Goal: Navigation & Orientation: Find specific page/section

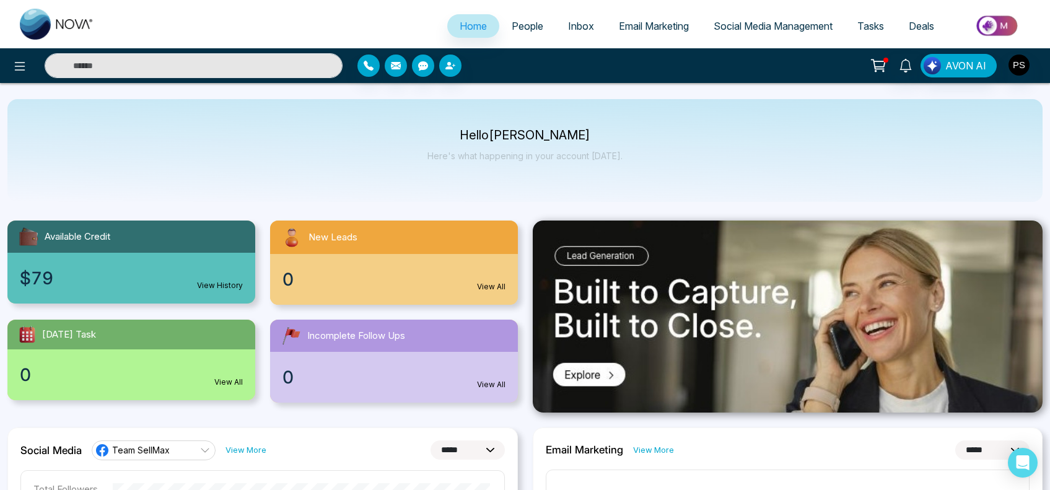
select select "*"
click at [670, 28] on span "Email Marketing" at bounding box center [654, 26] width 70 height 12
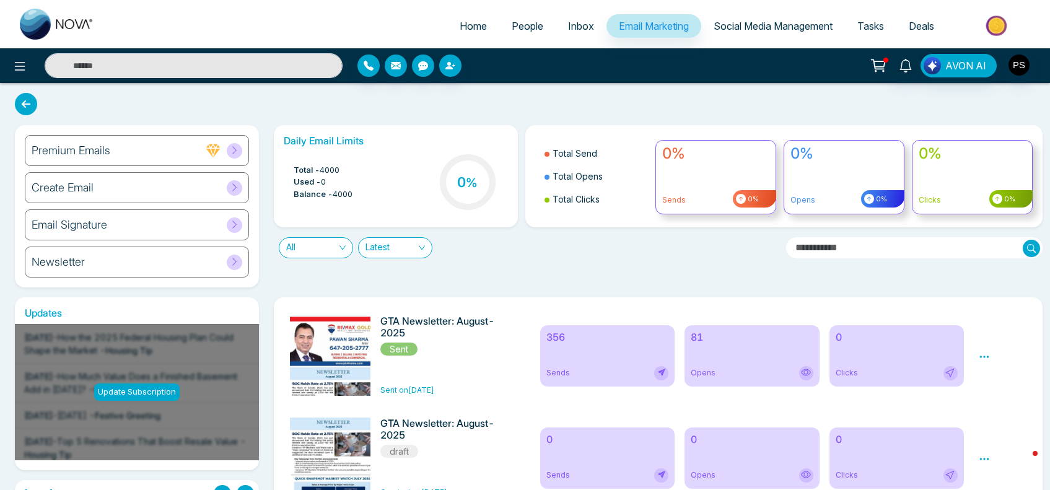
click at [82, 273] on div "Newsletter" at bounding box center [137, 261] width 224 height 31
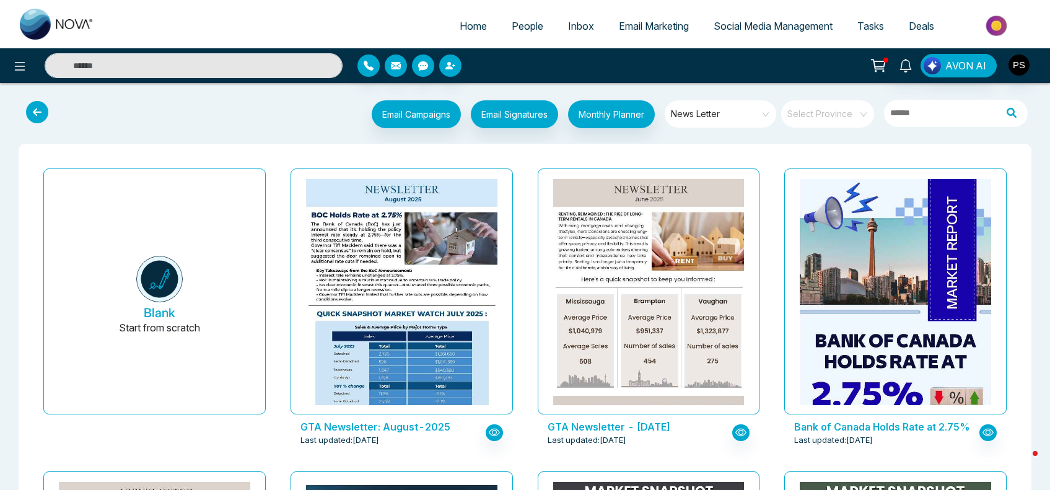
click at [658, 26] on span "Email Marketing" at bounding box center [654, 26] width 70 height 12
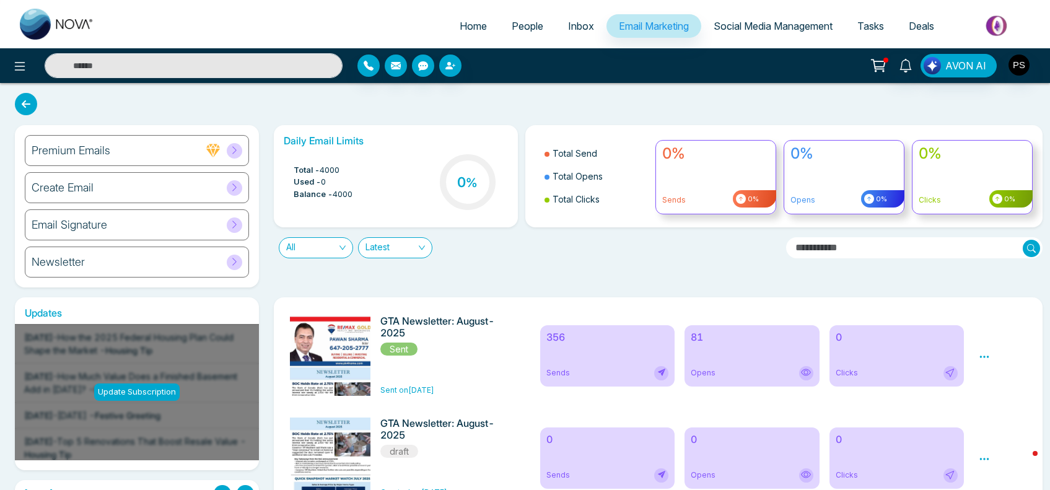
click at [94, 190] on div "Create Email" at bounding box center [137, 187] width 224 height 31
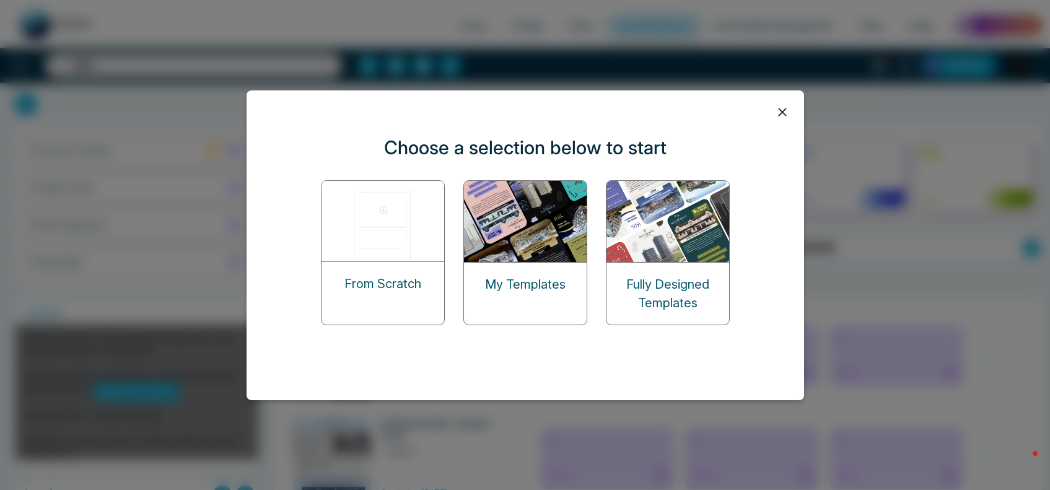
click at [545, 243] on img at bounding box center [526, 221] width 124 height 81
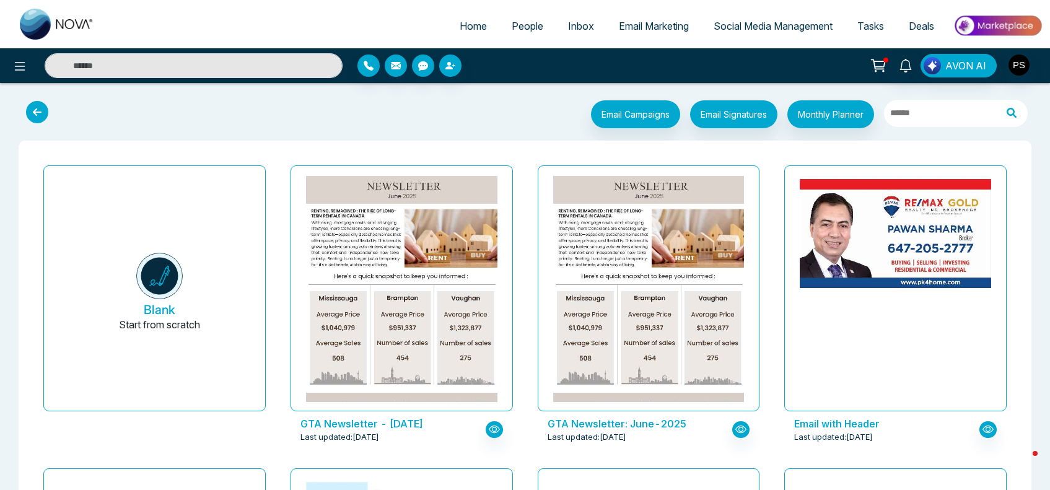
click at [471, 26] on span "Home" at bounding box center [472, 26] width 27 height 12
select select "*"
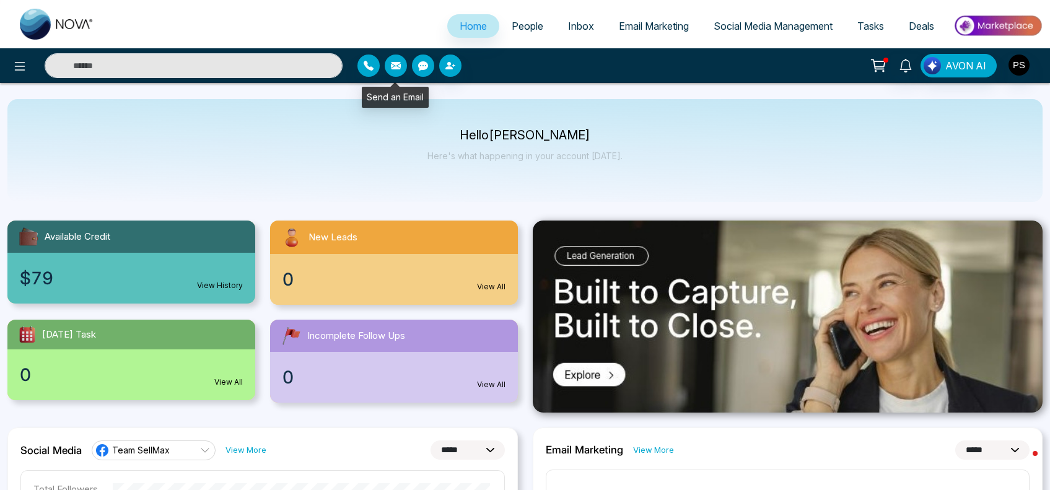
click at [403, 63] on button "button" at bounding box center [396, 65] width 22 height 22
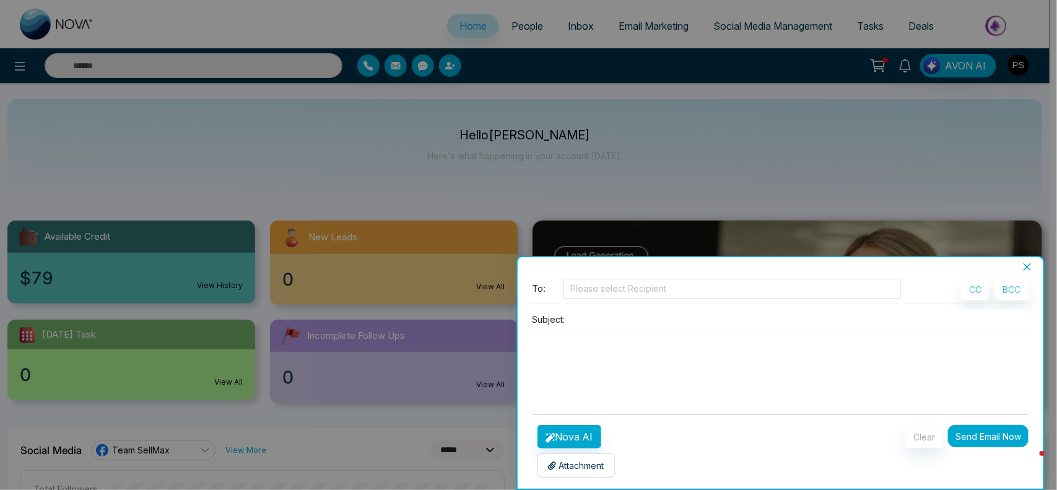
click at [1022, 262] on button "Close" at bounding box center [1027, 266] width 17 height 11
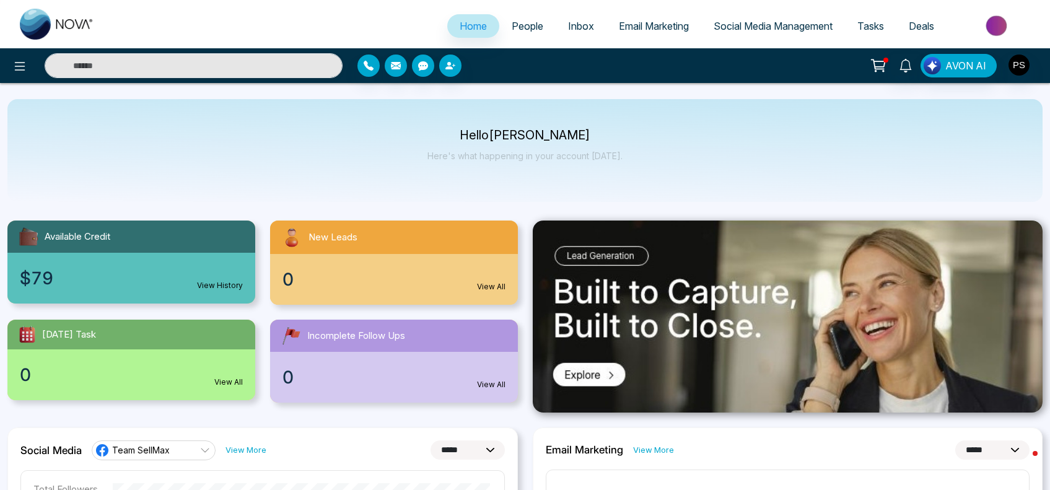
click at [668, 17] on link "Email Marketing" at bounding box center [653, 26] width 95 height 24
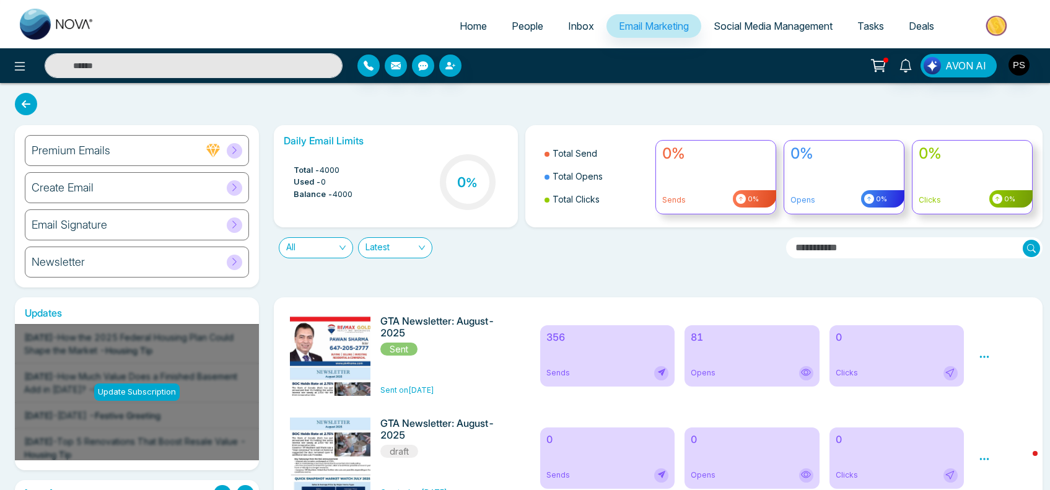
click at [577, 25] on span "Inbox" at bounding box center [581, 26] width 26 height 12
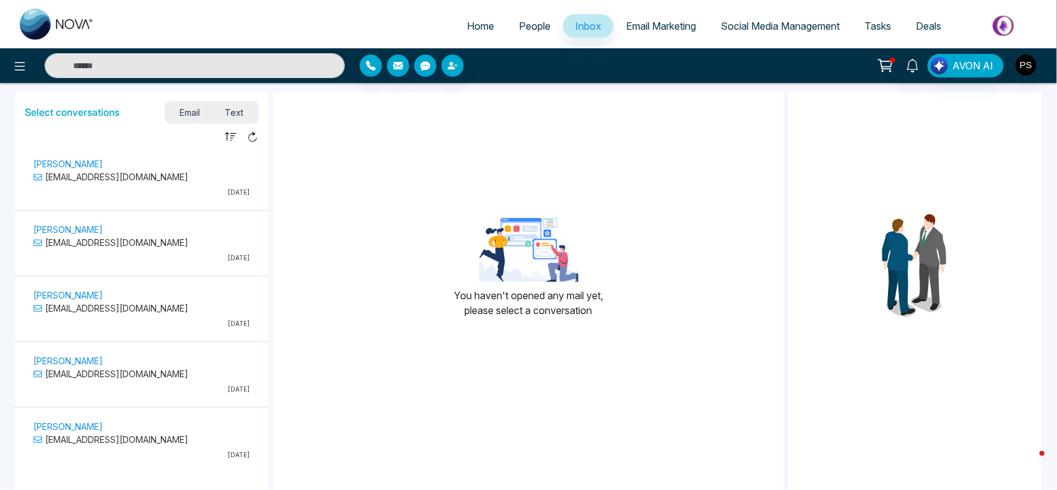
click at [240, 112] on span "Text" at bounding box center [233, 112] width 43 height 17
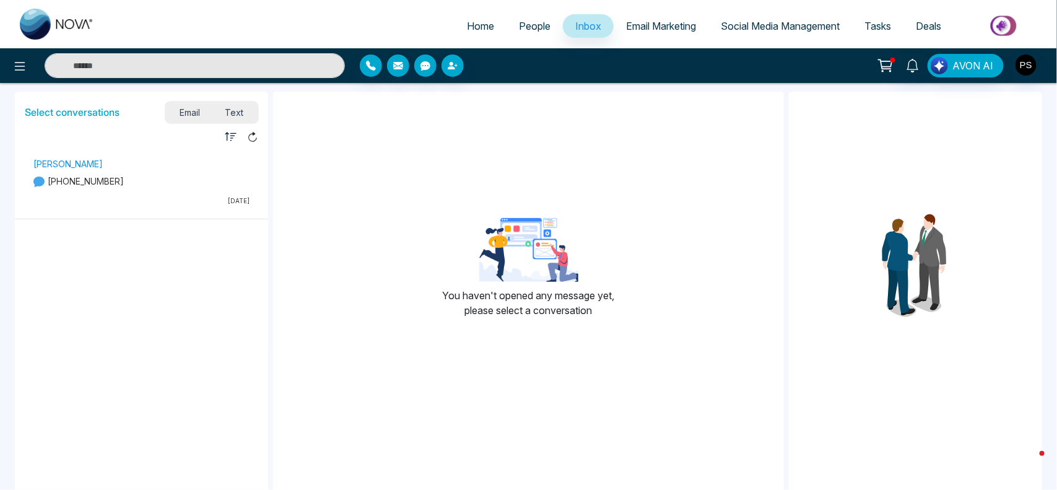
click at [481, 27] on span "Home" at bounding box center [480, 26] width 27 height 12
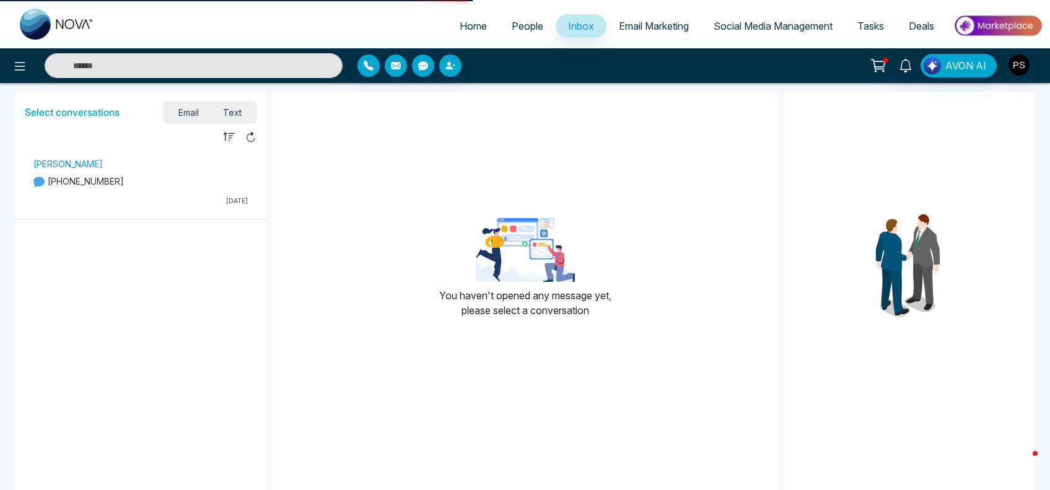
select select "*"
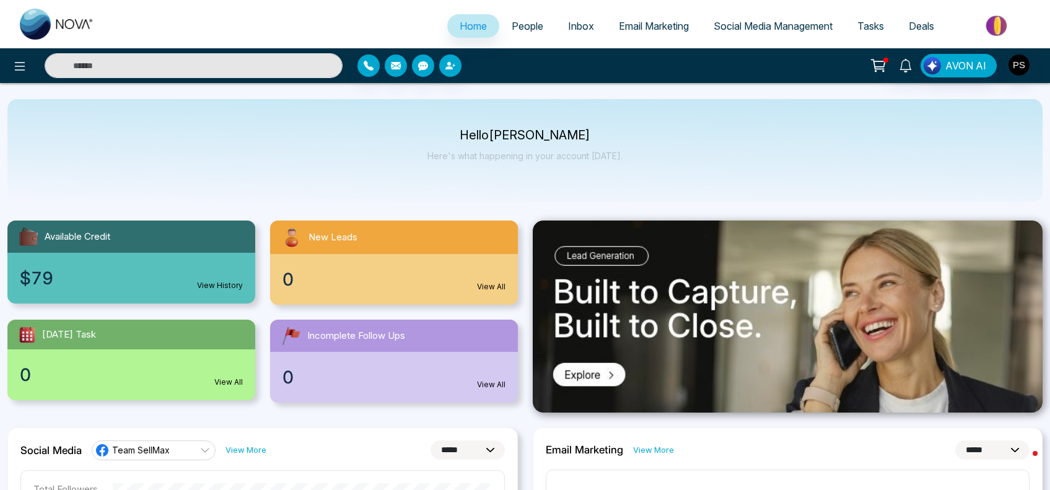
click at [908, 28] on span "Deals" at bounding box center [920, 26] width 25 height 12
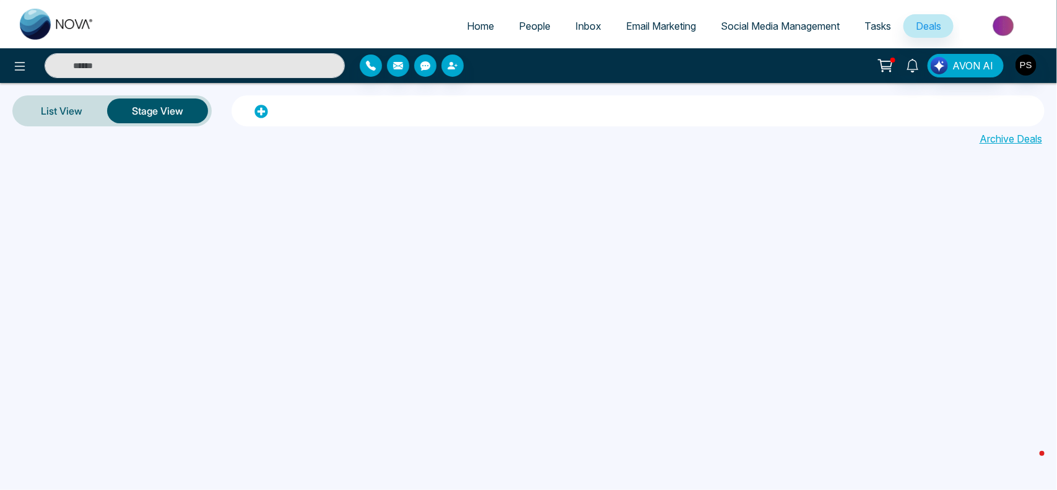
click at [484, 35] on link "Home" at bounding box center [481, 26] width 52 height 24
select select "*"
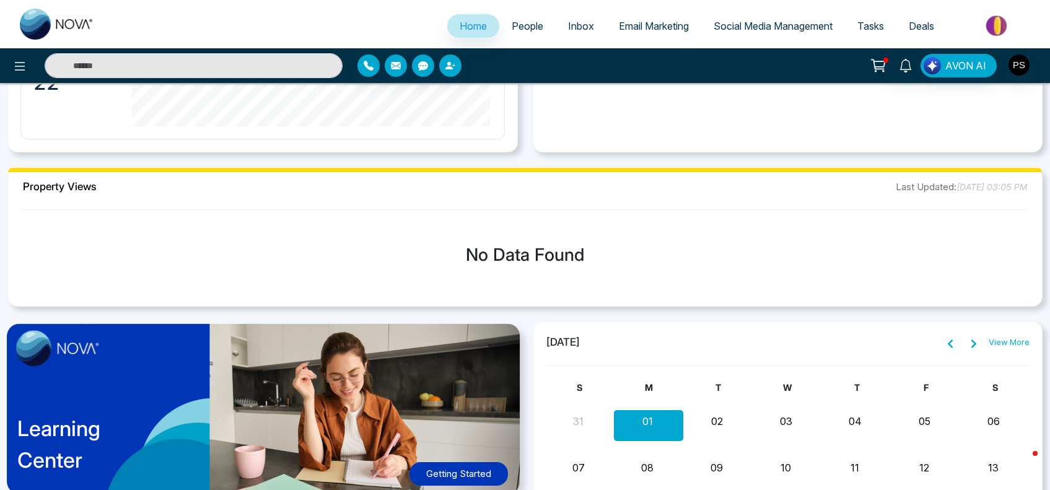
scroll to position [1165, 0]
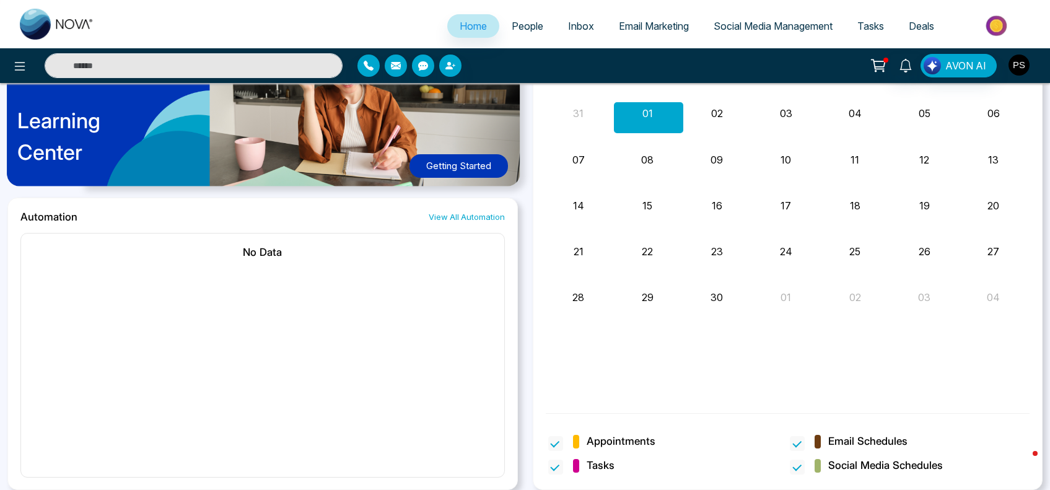
click at [1014, 68] on img "button" at bounding box center [1018, 64] width 21 height 21
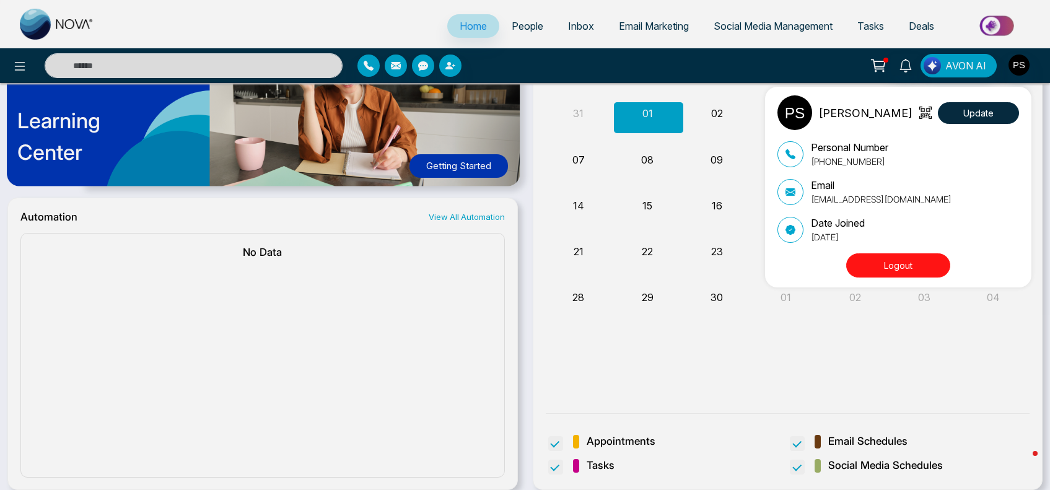
click at [928, 30] on div "[PERSON_NAME] Update Personal Number [PHONE_NUMBER] Email [EMAIL_ADDRESS][DOMAI…" at bounding box center [525, 245] width 1050 height 490
